Goal: Book appointment/travel/reservation

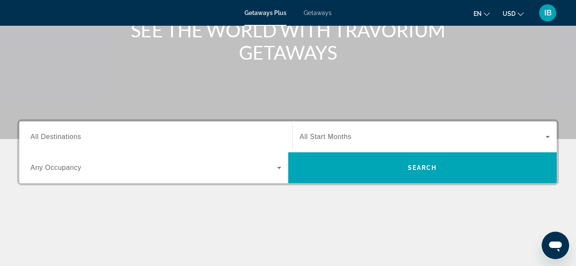
scroll to position [172, 0]
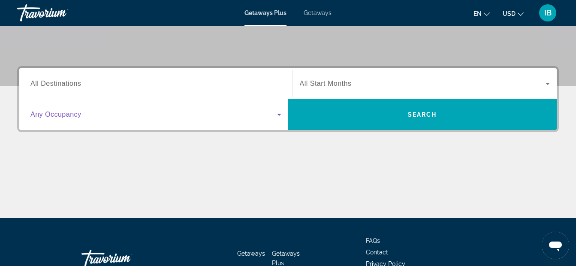
click at [282, 115] on icon "Search widget" at bounding box center [279, 114] width 10 height 10
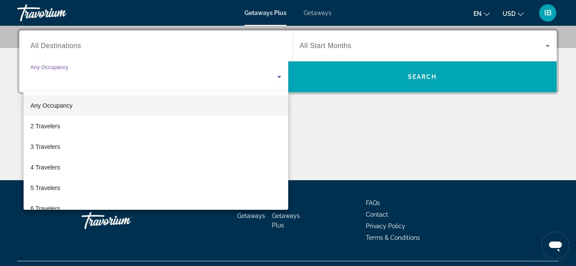
scroll to position [210, 0]
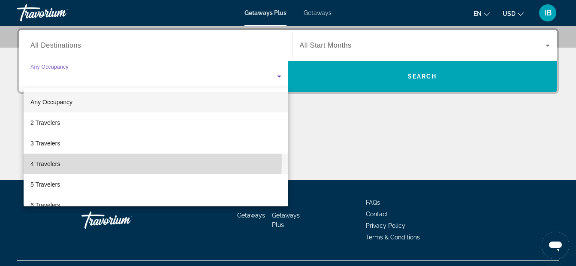
click at [42, 161] on span "4 Travelers" at bounding box center [45, 164] width 30 height 10
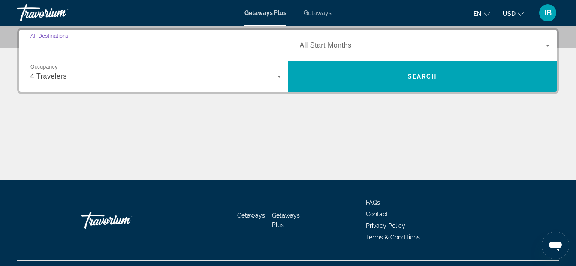
click at [103, 41] on input "Destination All Destinations" at bounding box center [155, 46] width 251 height 10
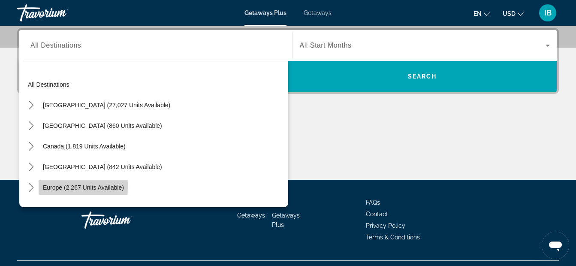
click at [54, 185] on span "Europe (2,267 units available)" at bounding box center [83, 187] width 81 height 7
type input "**********"
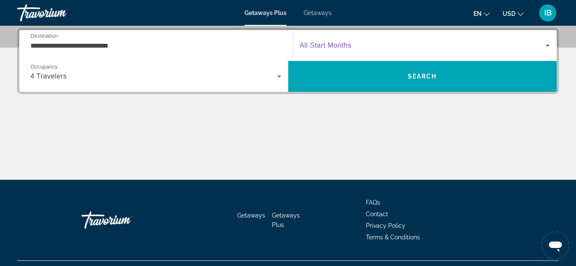
click at [377, 45] on span "Search widget" at bounding box center [423, 45] width 246 height 10
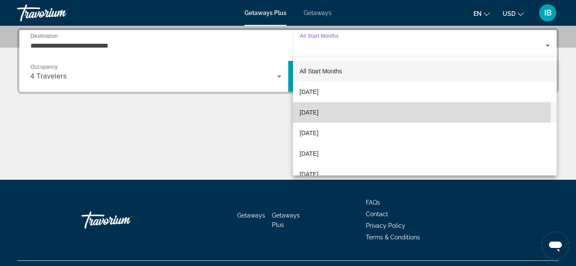
click at [313, 111] on span "[DATE]" at bounding box center [309, 112] width 19 height 10
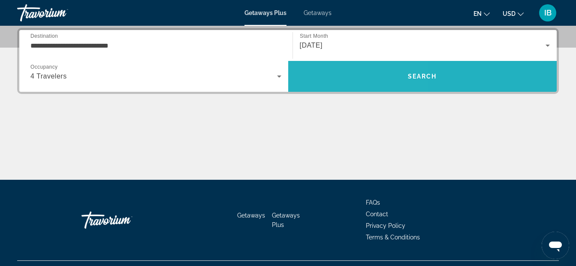
click at [329, 71] on span "Search" at bounding box center [422, 76] width 269 height 21
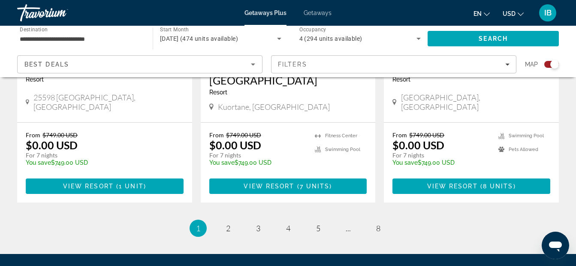
scroll to position [1374, 0]
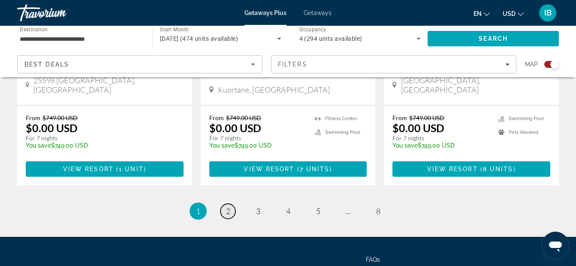
click at [229, 206] on span "2" at bounding box center [228, 210] width 4 height 9
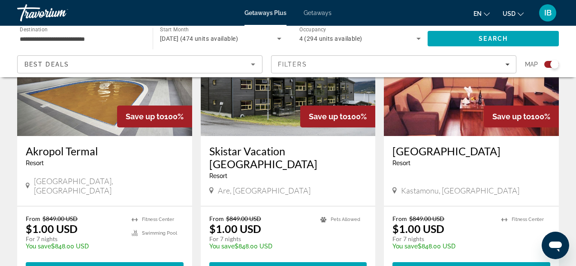
scroll to position [1339, 0]
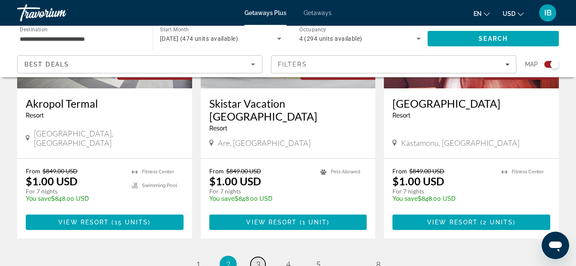
click at [258, 260] on span "3" at bounding box center [258, 264] width 4 height 9
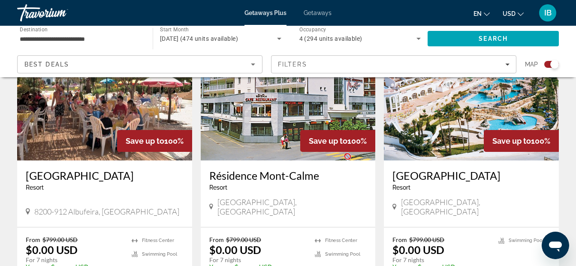
scroll to position [996, 0]
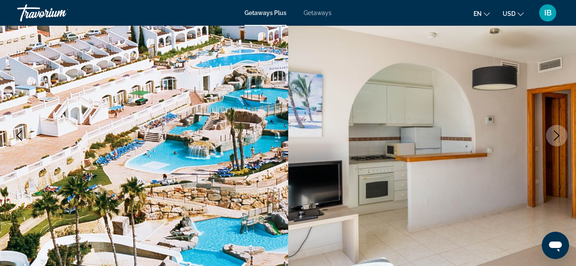
scroll to position [86, 0]
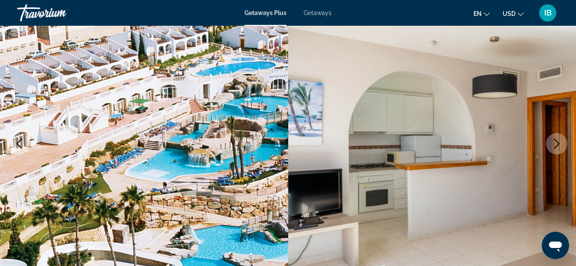
click at [558, 146] on icon "Next image" at bounding box center [558, 144] width 6 height 10
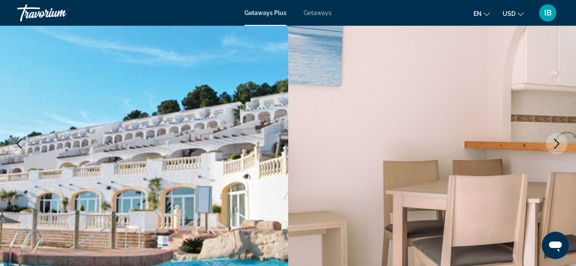
click at [558, 145] on icon "Next image" at bounding box center [558, 144] width 6 height 10
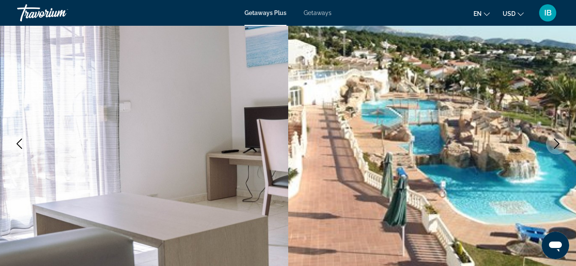
click at [558, 145] on icon "Next image" at bounding box center [558, 144] width 6 height 10
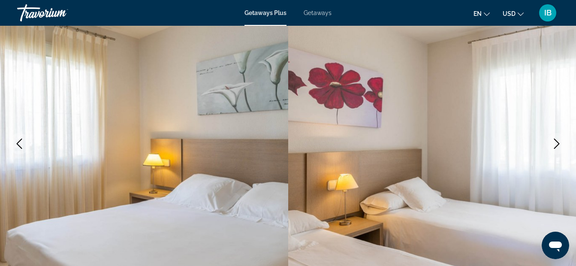
click at [558, 145] on icon "Next image" at bounding box center [558, 144] width 6 height 10
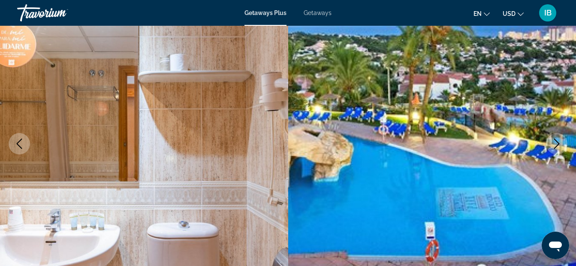
click at [558, 145] on icon "Next image" at bounding box center [558, 144] width 6 height 10
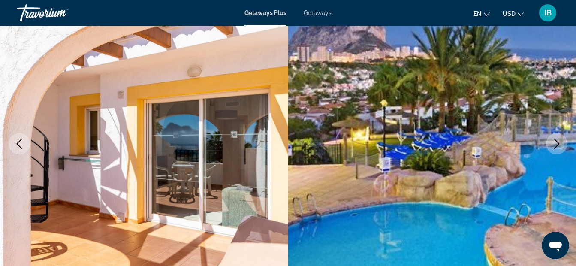
click at [558, 145] on icon "Next image" at bounding box center [558, 144] width 6 height 10
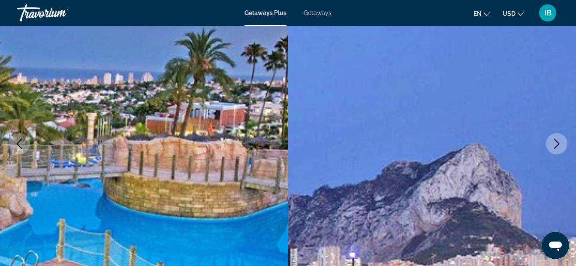
click at [558, 145] on icon "Next image" at bounding box center [558, 144] width 6 height 10
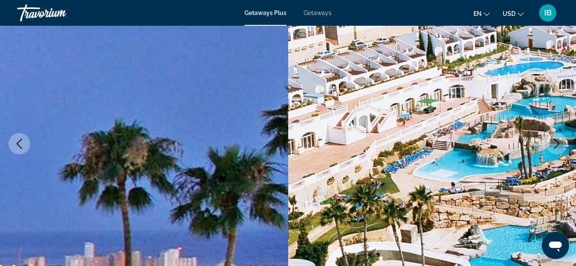
click at [558, 145] on icon "Next image" at bounding box center [558, 144] width 6 height 10
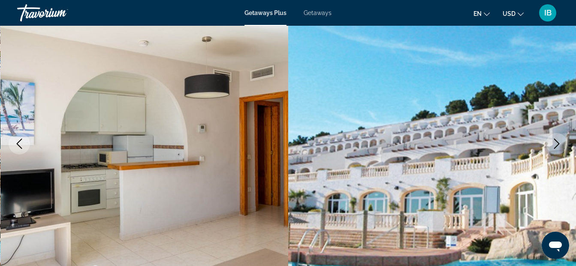
click at [558, 145] on icon "Next image" at bounding box center [558, 144] width 6 height 10
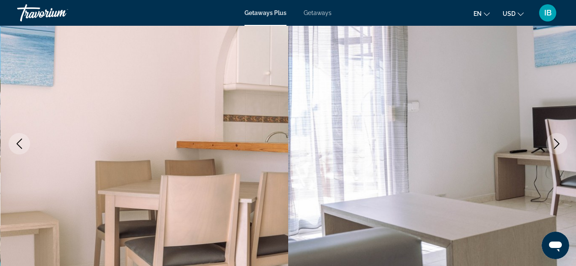
click at [558, 145] on icon "Next image" at bounding box center [558, 144] width 6 height 10
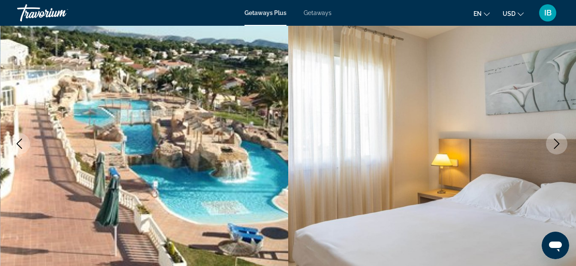
click at [558, 145] on icon "Next image" at bounding box center [558, 144] width 6 height 10
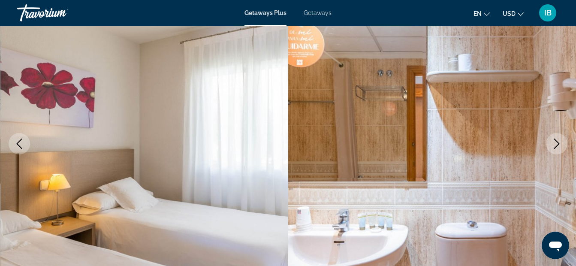
click at [558, 145] on icon "Next image" at bounding box center [558, 144] width 6 height 10
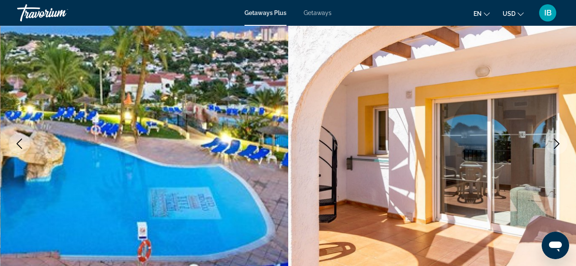
click at [558, 145] on icon "Next image" at bounding box center [558, 144] width 6 height 10
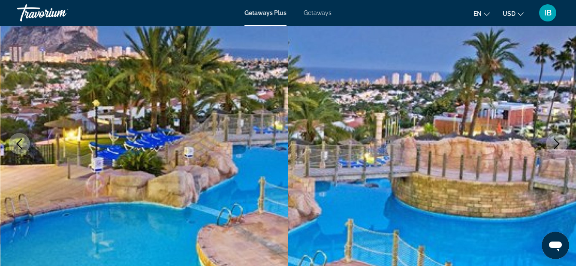
click at [558, 145] on icon "Next image" at bounding box center [558, 144] width 6 height 10
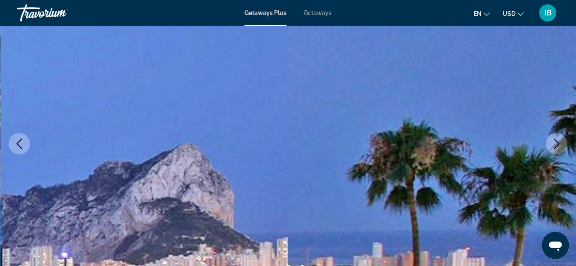
click at [558, 145] on icon "Next image" at bounding box center [558, 144] width 6 height 10
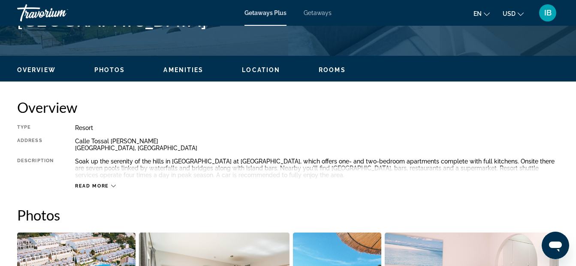
scroll to position [361, 0]
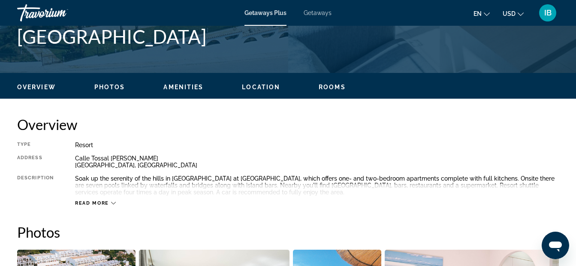
click at [112, 201] on icon "Main content" at bounding box center [113, 203] width 5 height 5
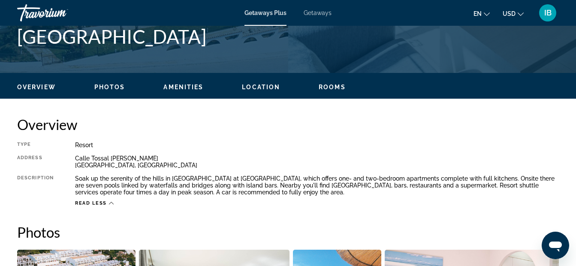
click at [485, 12] on icon "Change language" at bounding box center [487, 14] width 6 height 6
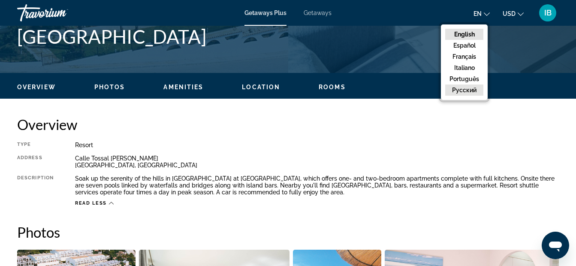
click at [463, 89] on button "русский" at bounding box center [465, 90] width 38 height 11
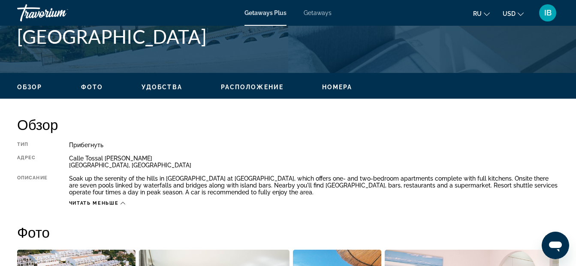
click at [334, 84] on span "Номера" at bounding box center [337, 87] width 30 height 7
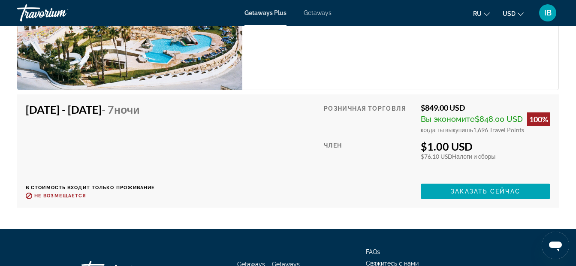
scroll to position [1769, 0]
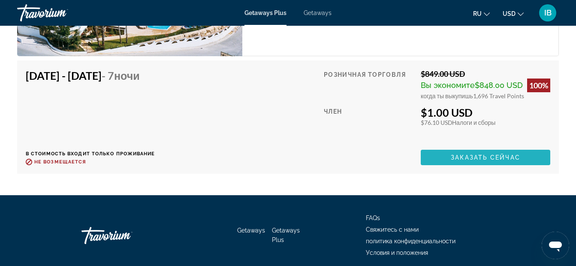
click at [469, 158] on span "Заказать сейчас" at bounding box center [486, 157] width 70 height 7
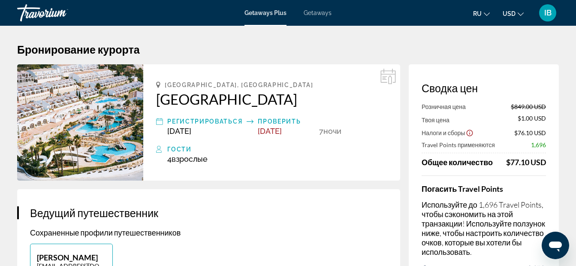
click at [488, 14] on icon "Change language" at bounding box center [487, 14] width 6 height 6
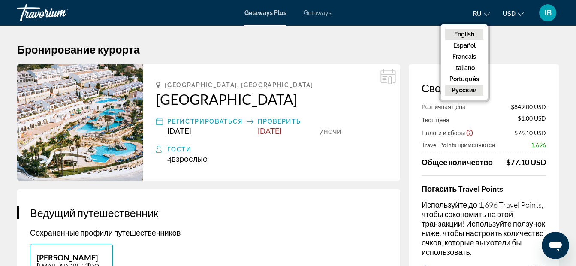
click at [459, 35] on button "English" at bounding box center [465, 34] width 38 height 11
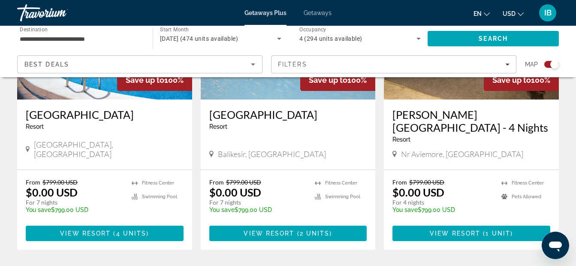
scroll to position [1391, 0]
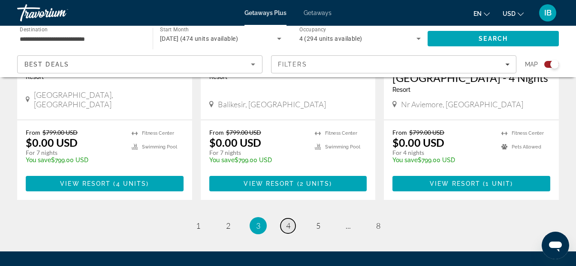
click at [287, 221] on span "4" at bounding box center [288, 225] width 4 height 9
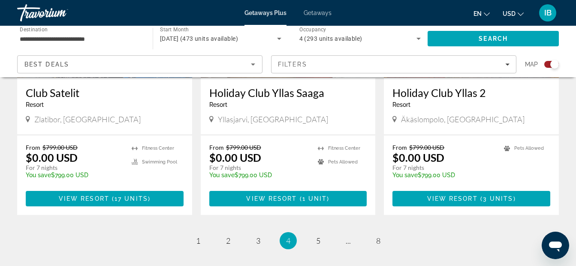
scroll to position [1322, 0]
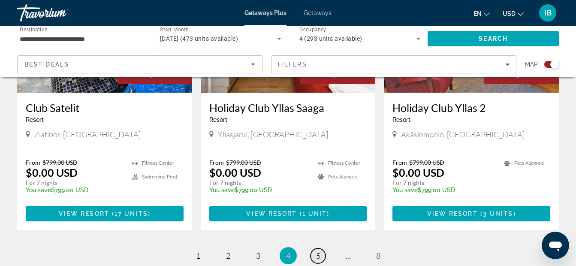
click at [316, 251] on span "5" at bounding box center [318, 255] width 4 height 9
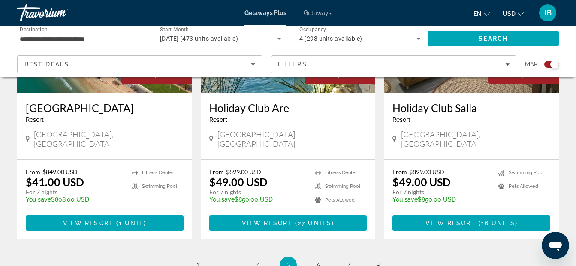
scroll to position [1374, 0]
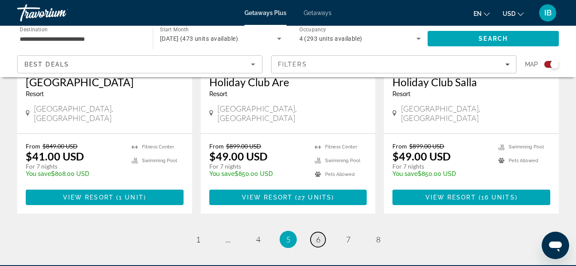
click at [320, 235] on span "6" at bounding box center [318, 239] width 4 height 9
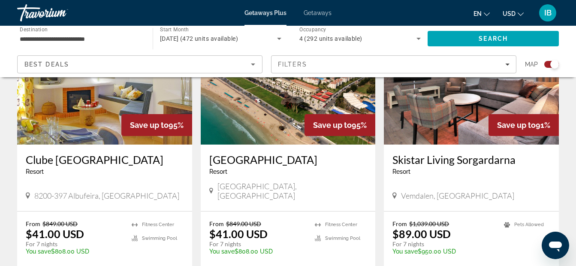
scroll to position [1339, 0]
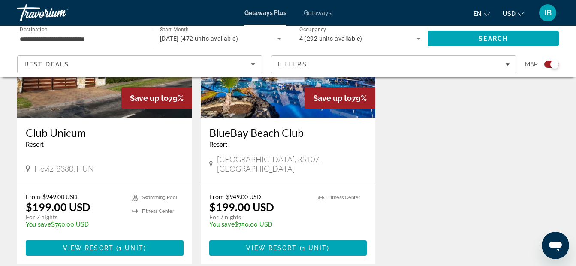
scroll to position [738, 0]
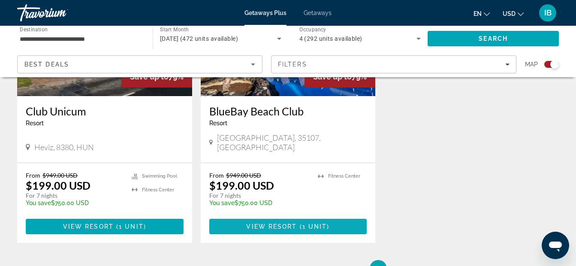
click at [255, 216] on span "Main content" at bounding box center [288, 226] width 158 height 21
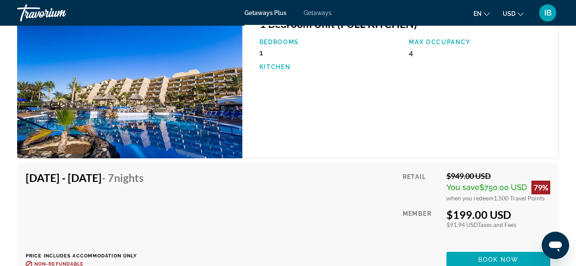
scroll to position [1631, 0]
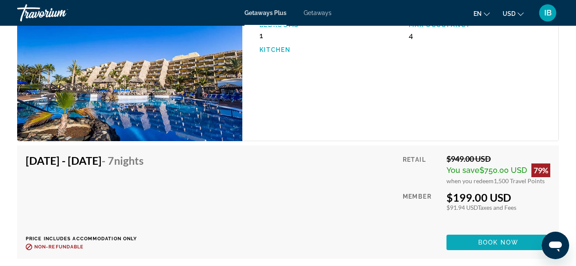
click at [479, 239] on span "Book now" at bounding box center [499, 242] width 41 height 7
